Goal: Transaction & Acquisition: Obtain resource

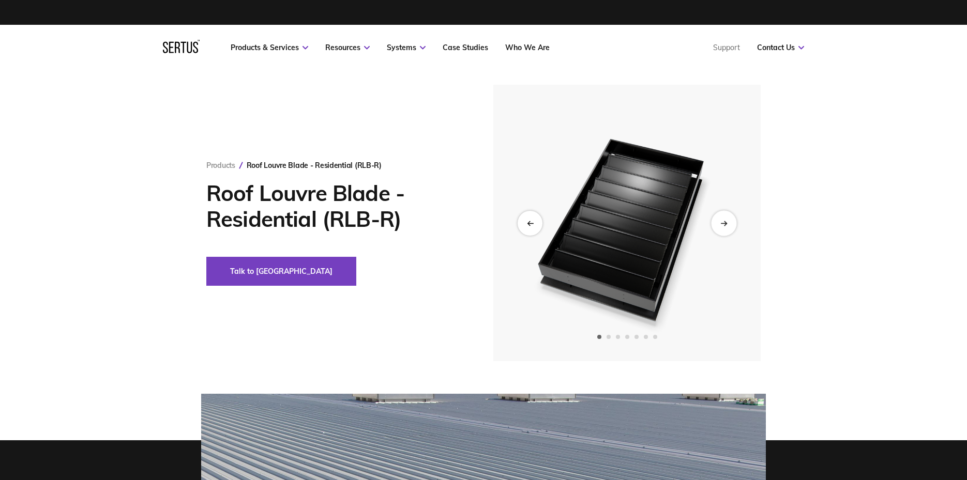
click at [723, 222] on icon "Next slide" at bounding box center [723, 223] width 7 height 6
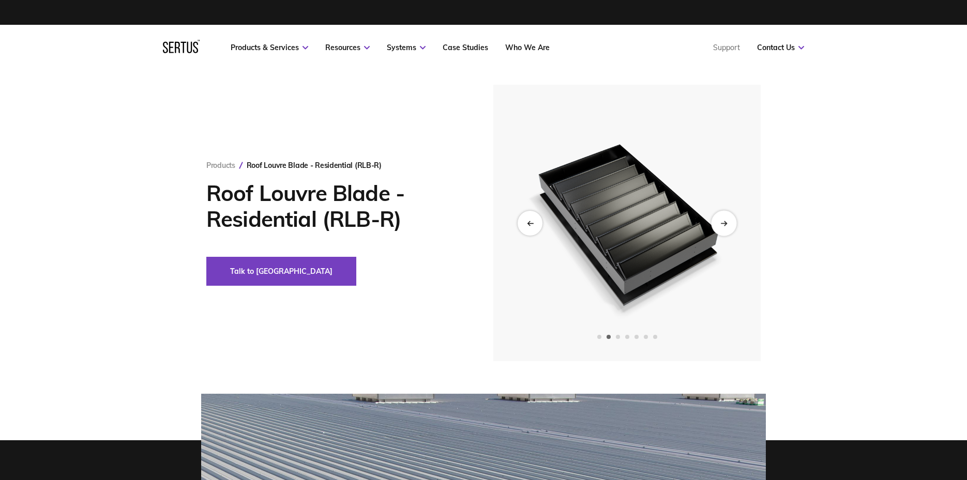
click at [723, 222] on icon "Next slide" at bounding box center [723, 223] width 7 height 6
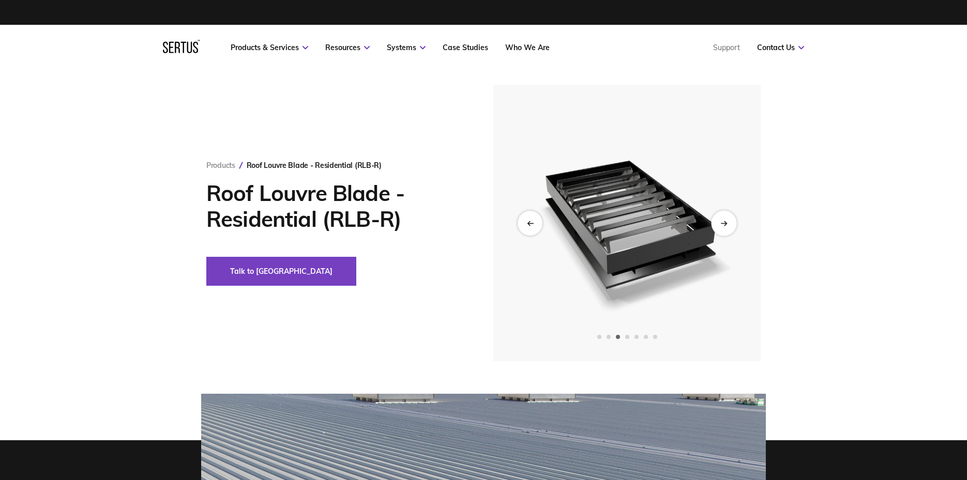
click at [723, 222] on icon "Next slide" at bounding box center [723, 223] width 7 height 6
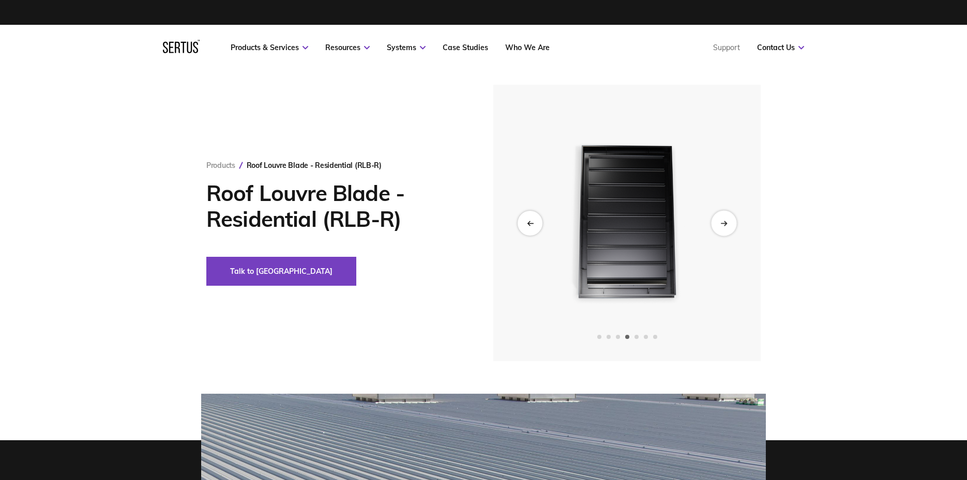
click at [723, 222] on icon "Next slide" at bounding box center [723, 223] width 7 height 6
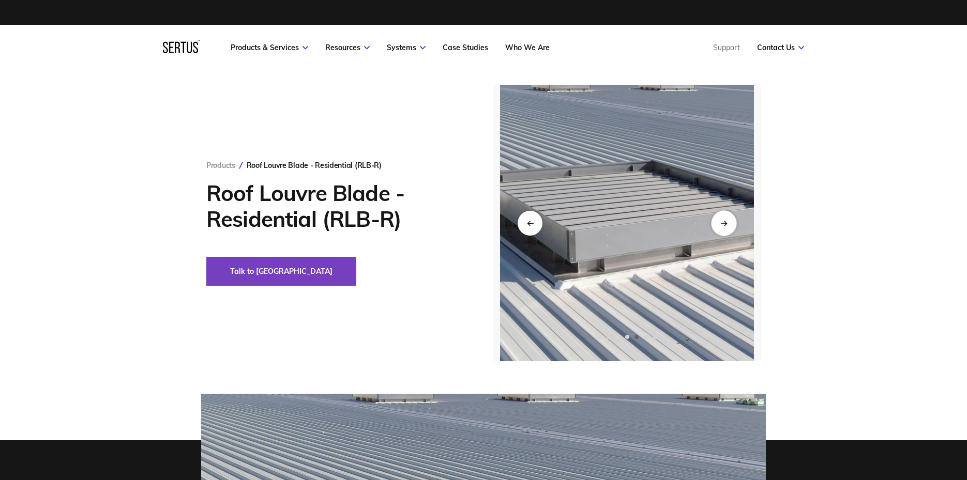
click at [723, 222] on icon "Next slide" at bounding box center [723, 223] width 7 height 6
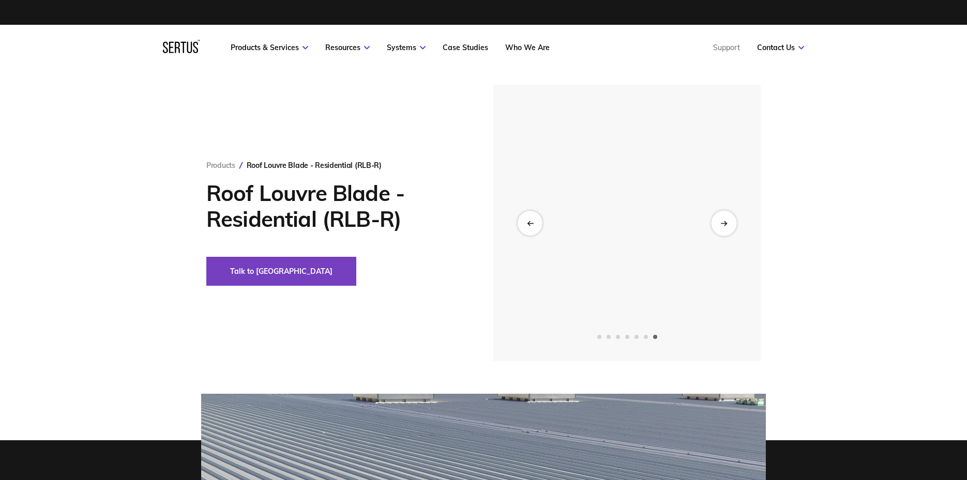
click at [723, 222] on icon "Next slide" at bounding box center [723, 223] width 7 height 6
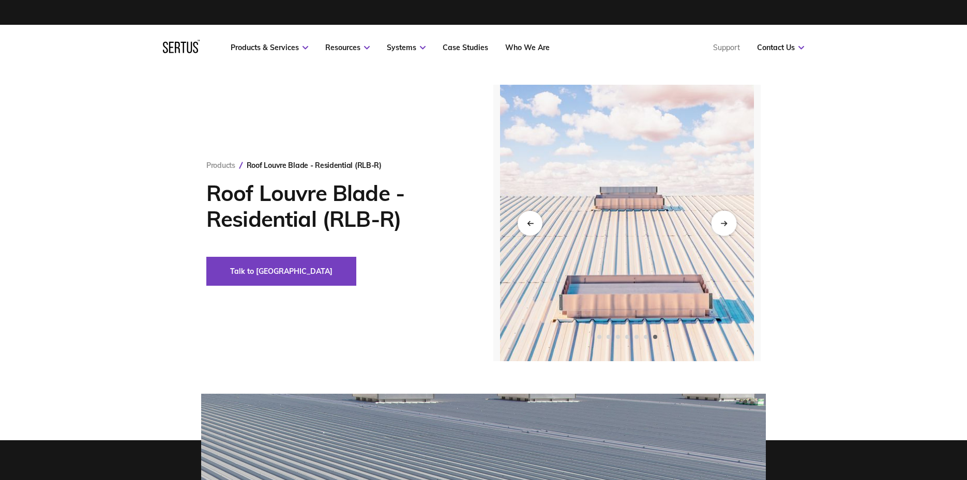
click at [723, 222] on icon "Next slide" at bounding box center [723, 223] width 7 height 6
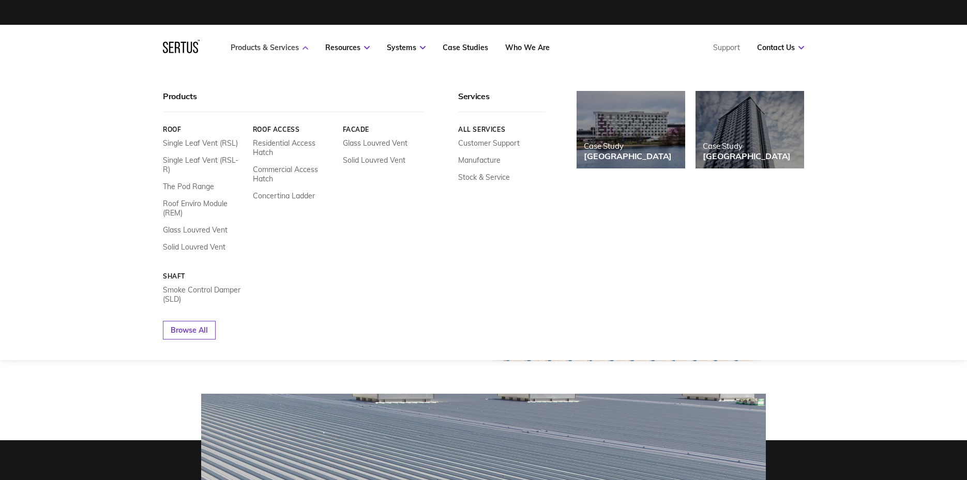
click at [303, 50] on link "Products & Services" at bounding box center [270, 47] width 78 height 9
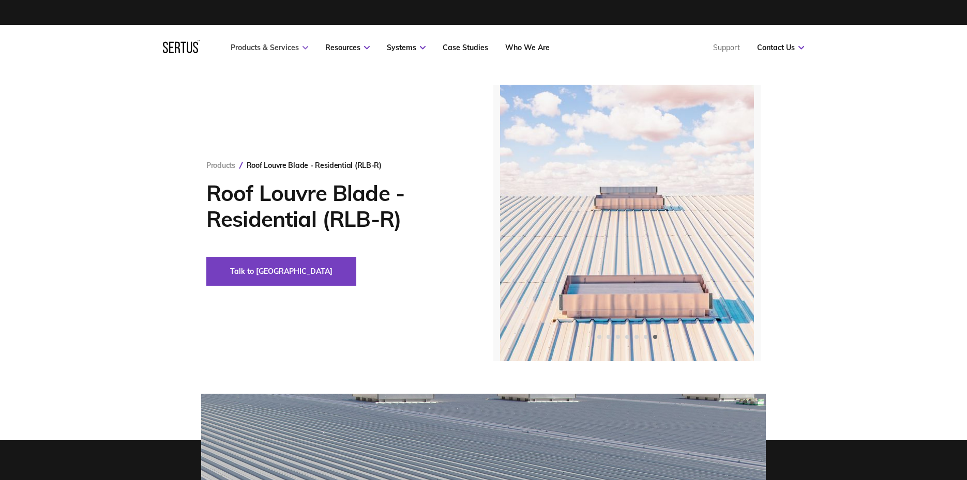
click at [303, 50] on link "Products & Services" at bounding box center [270, 47] width 78 height 9
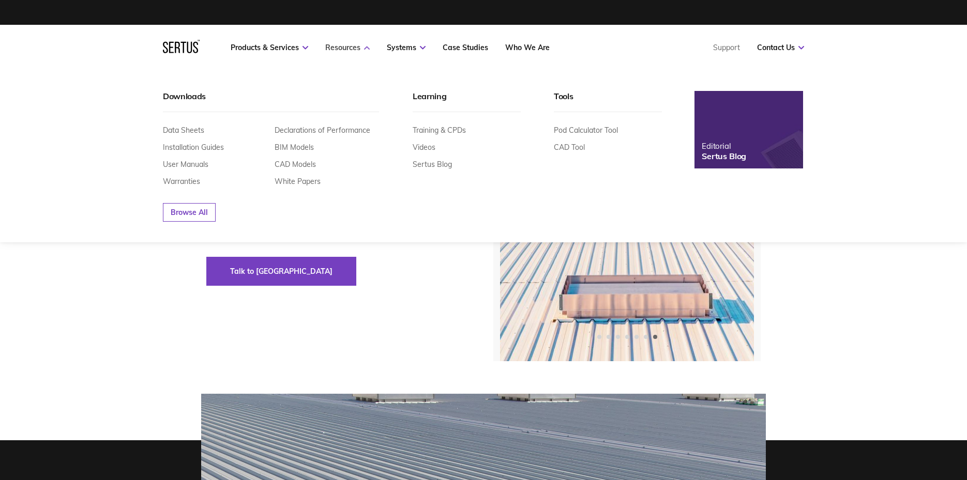
click at [365, 50] on link "Resources" at bounding box center [347, 47] width 44 height 9
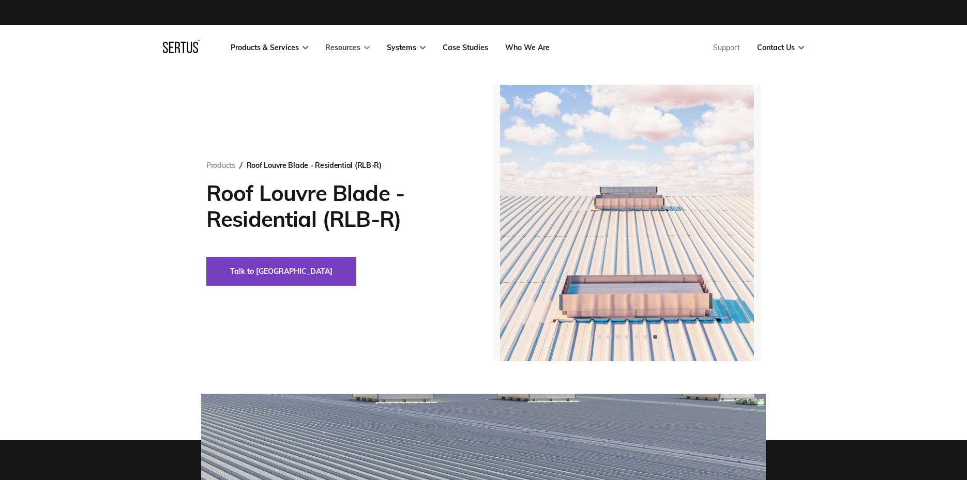
click at [365, 50] on link "Resources" at bounding box center [347, 47] width 44 height 9
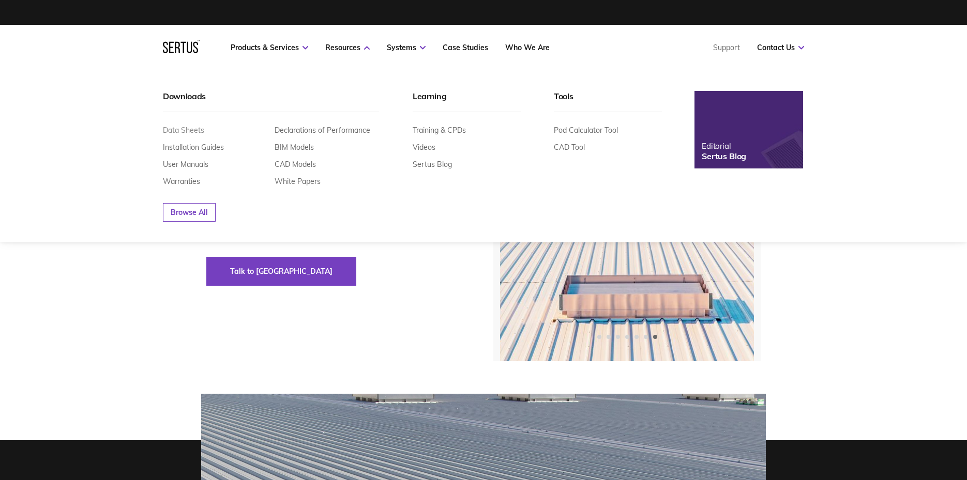
click at [192, 132] on link "Data Sheets" at bounding box center [183, 130] width 41 height 9
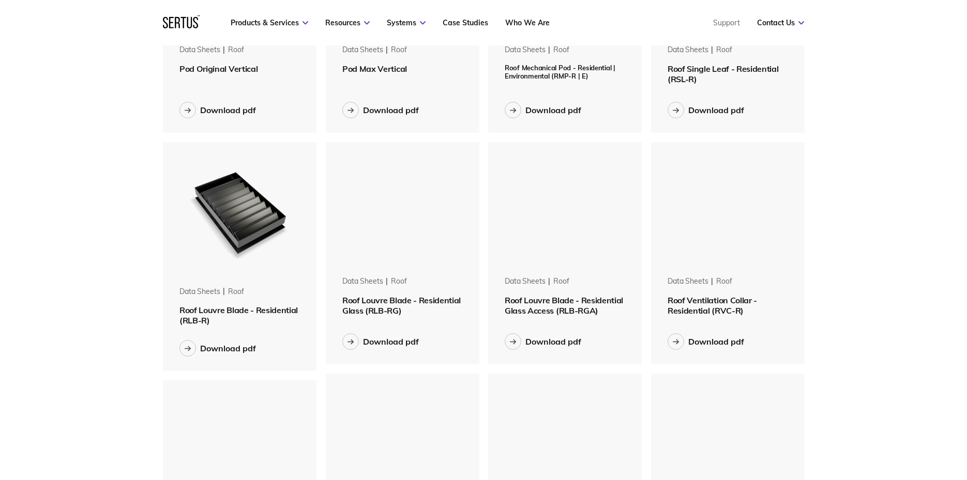
scroll to position [659, 0]
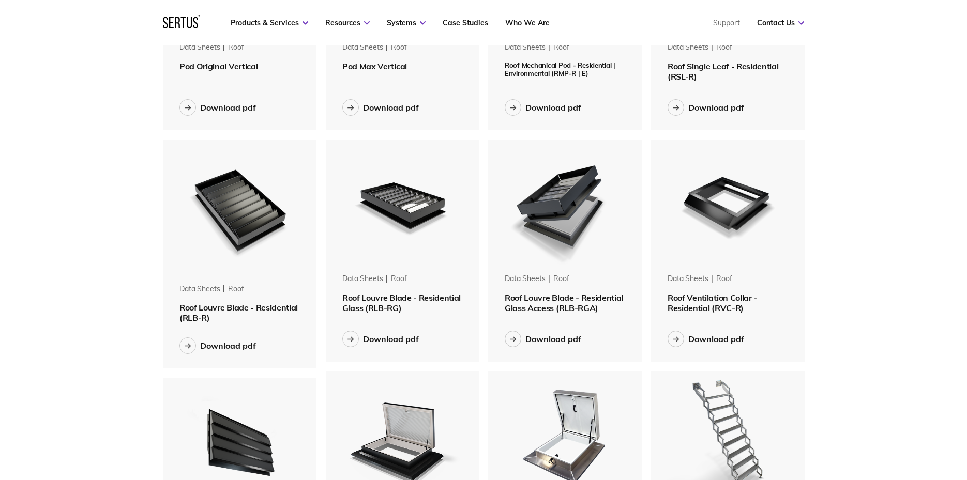
click at [259, 222] on img at bounding box center [239, 210] width 130 height 140
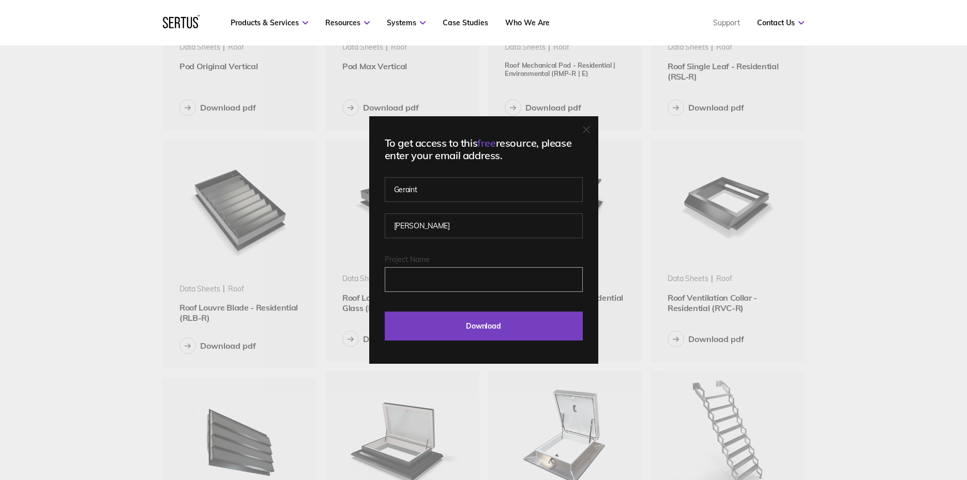
click at [448, 278] on input "Project Name" at bounding box center [484, 279] width 198 height 25
type input "Barking"
click at [488, 329] on input "Download" at bounding box center [484, 326] width 198 height 29
